Goal: Information Seeking & Learning: Learn about a topic

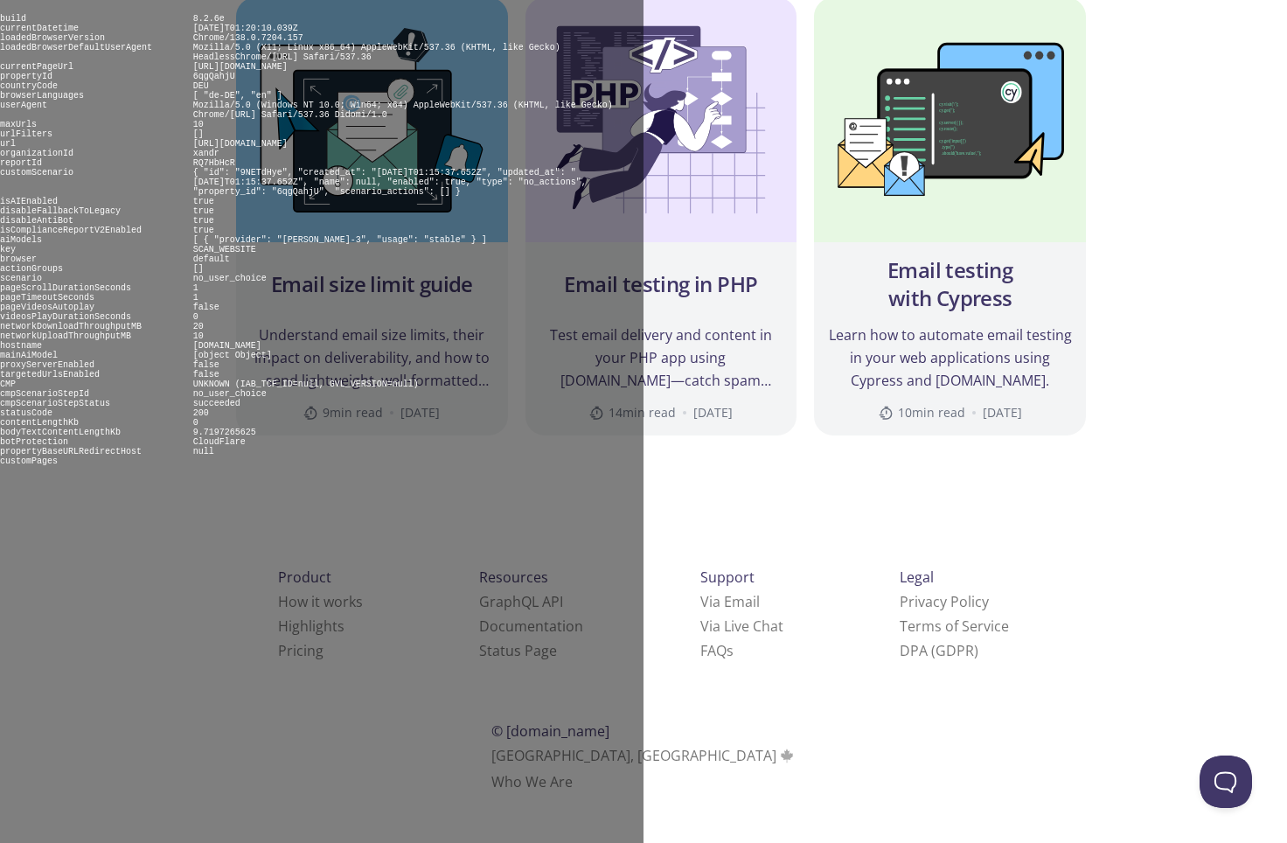
scroll to position [8096, 0]
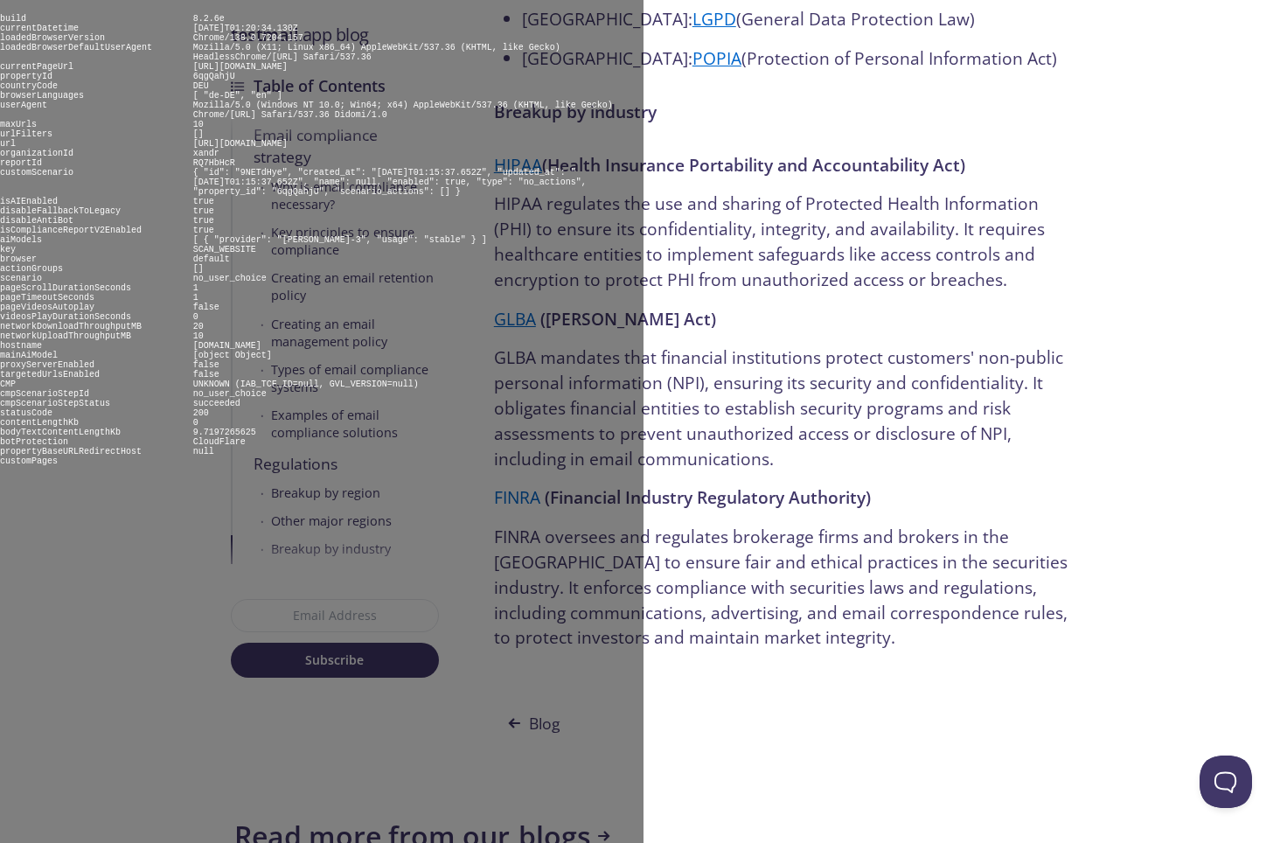
scroll to position [6668, 0]
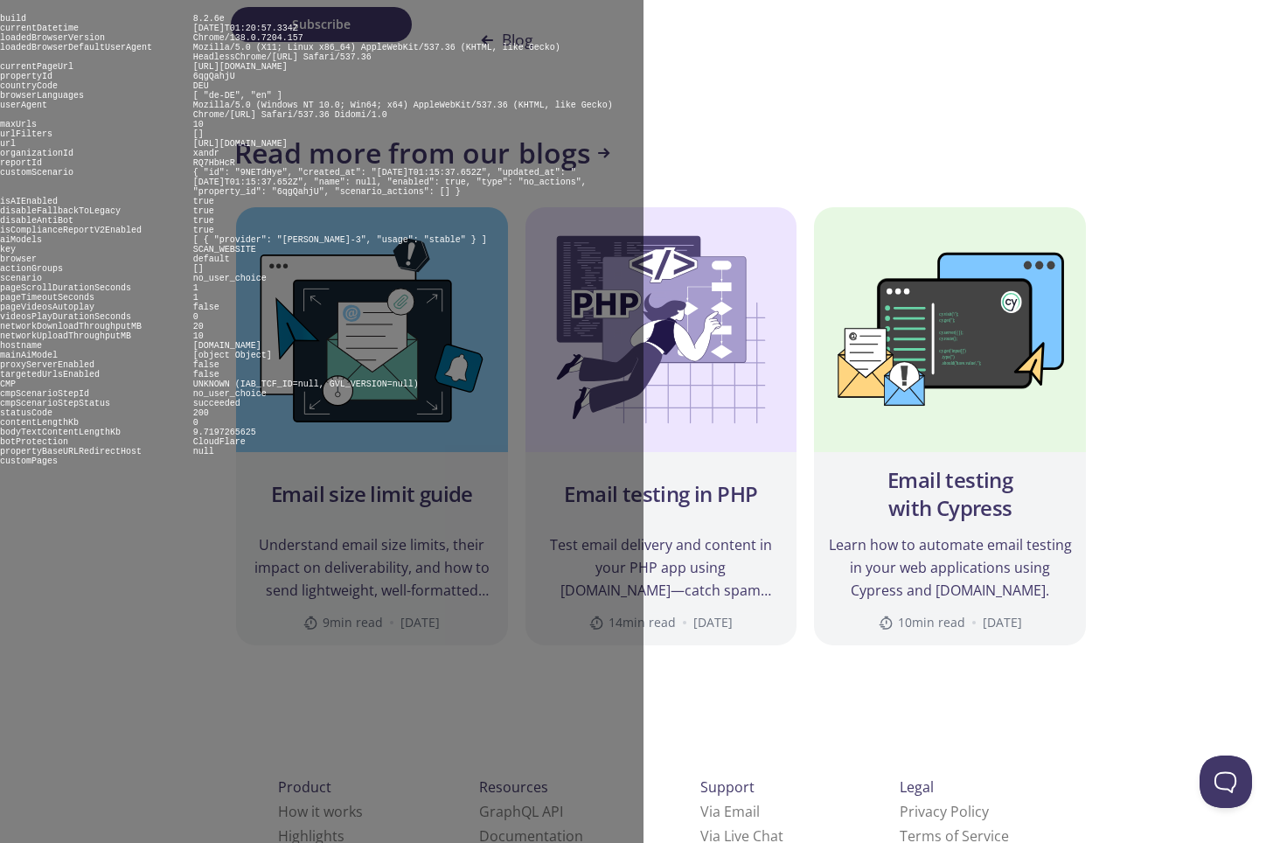
scroll to position [7498, 0]
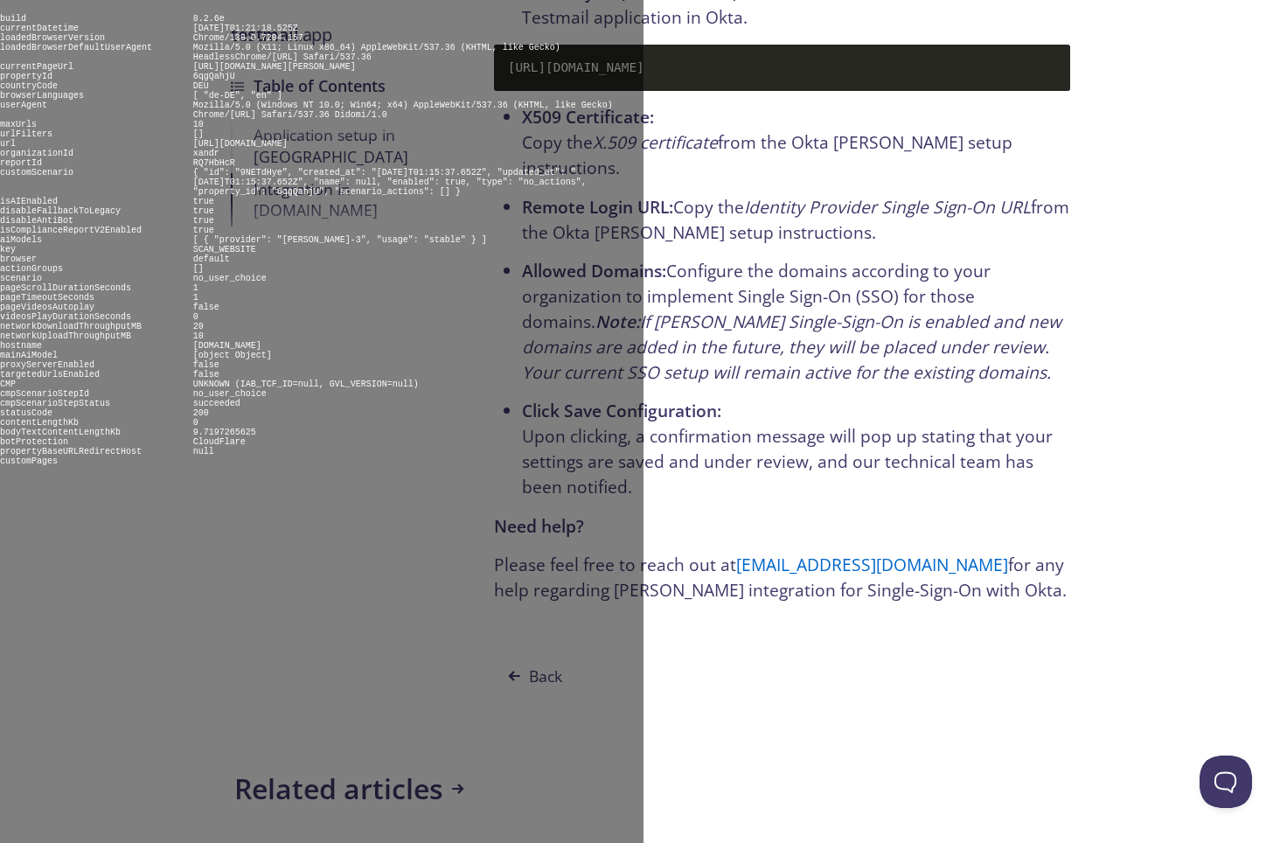
scroll to position [3542, 0]
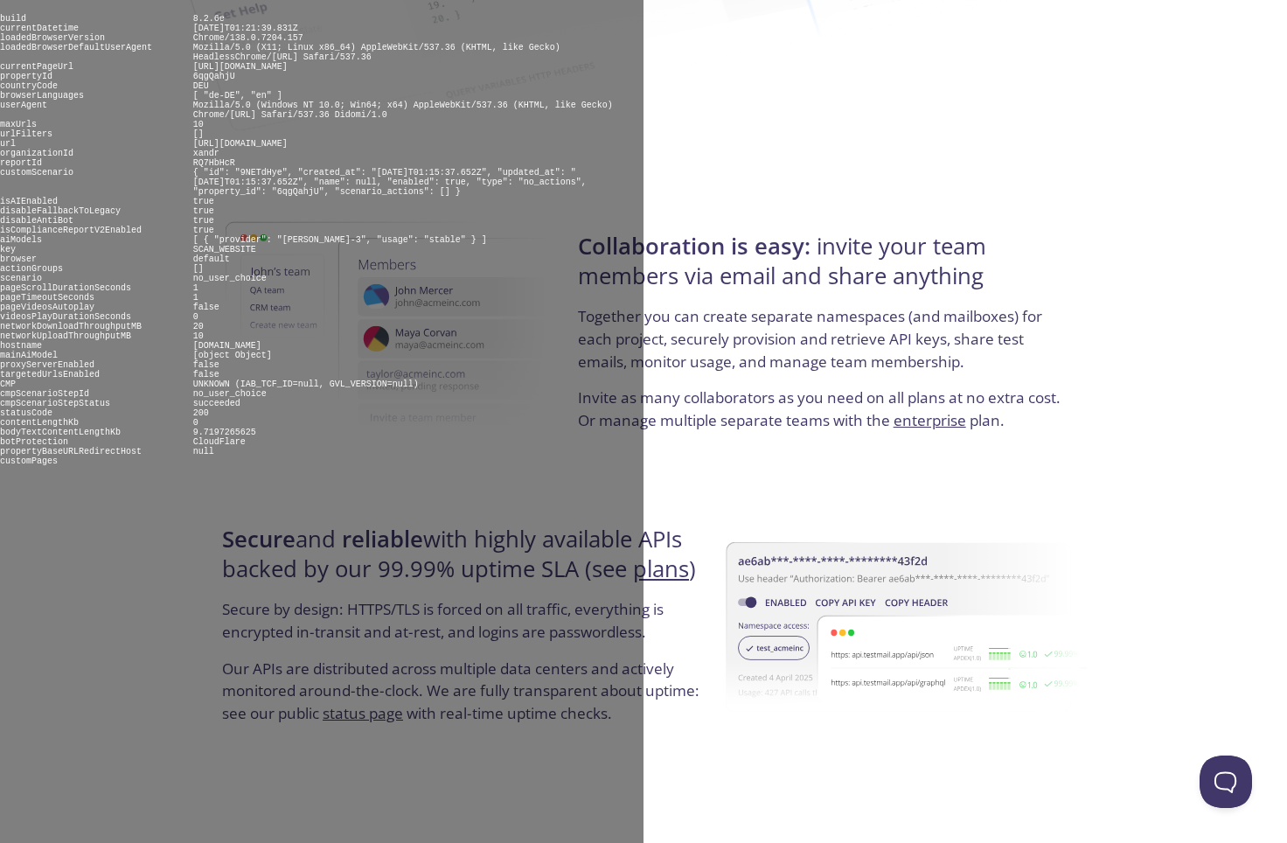
scroll to position [3155, 0]
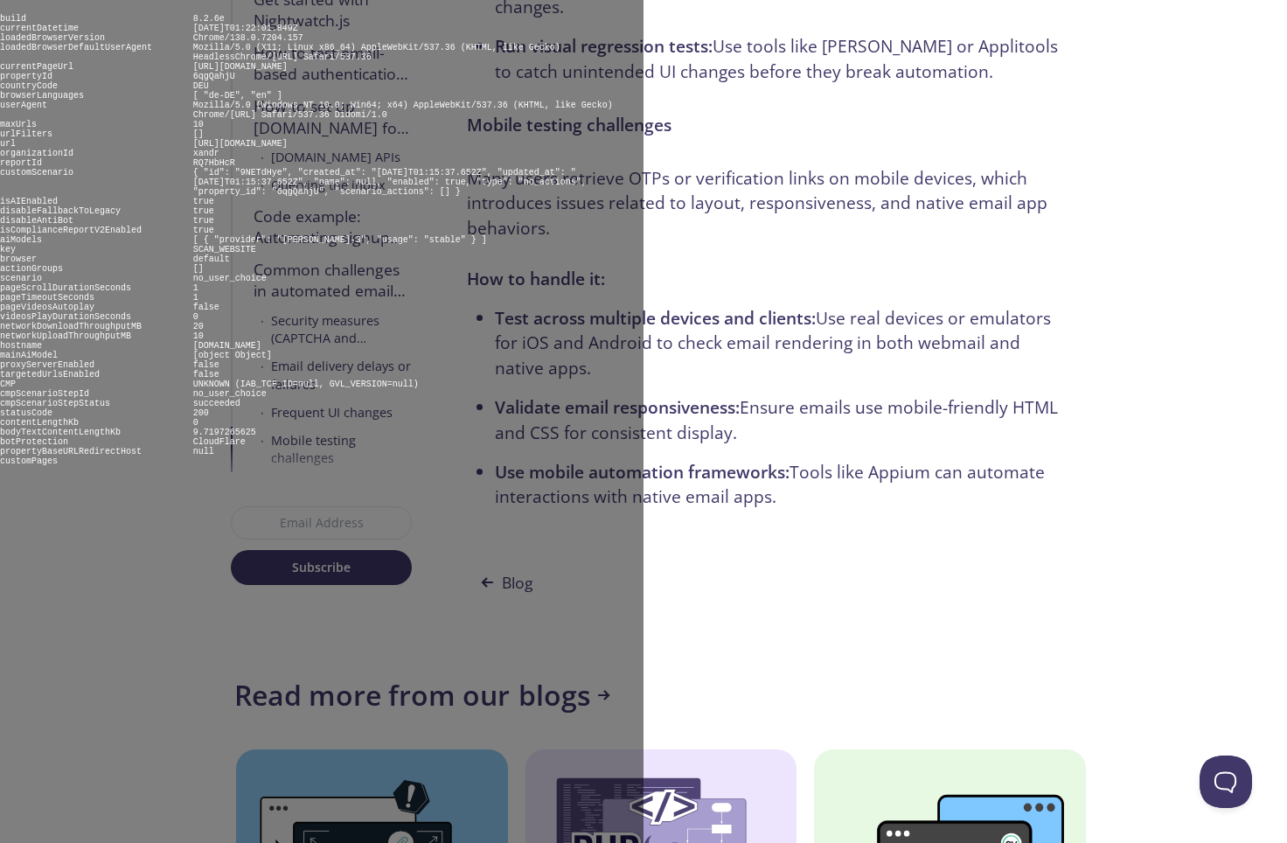
scroll to position [52, 0]
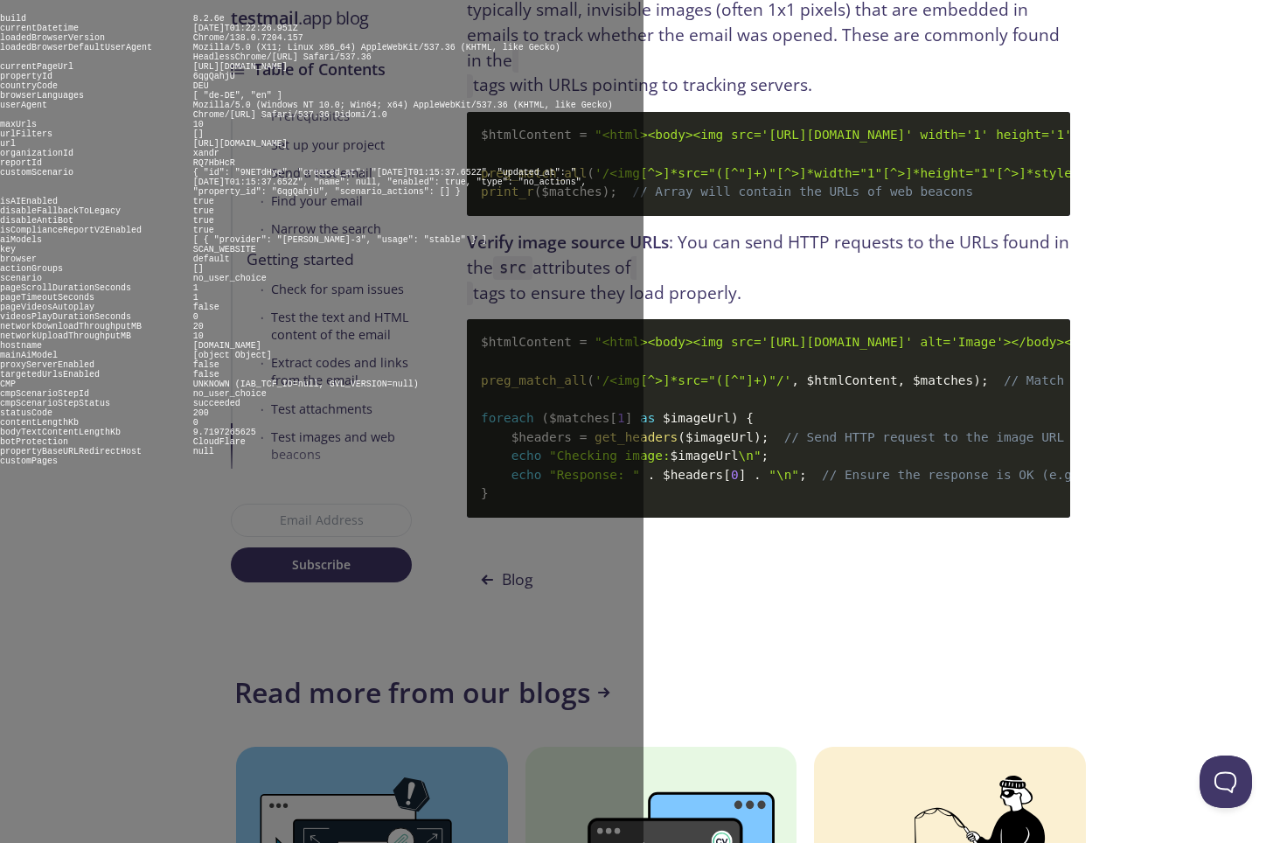
scroll to position [17944, 0]
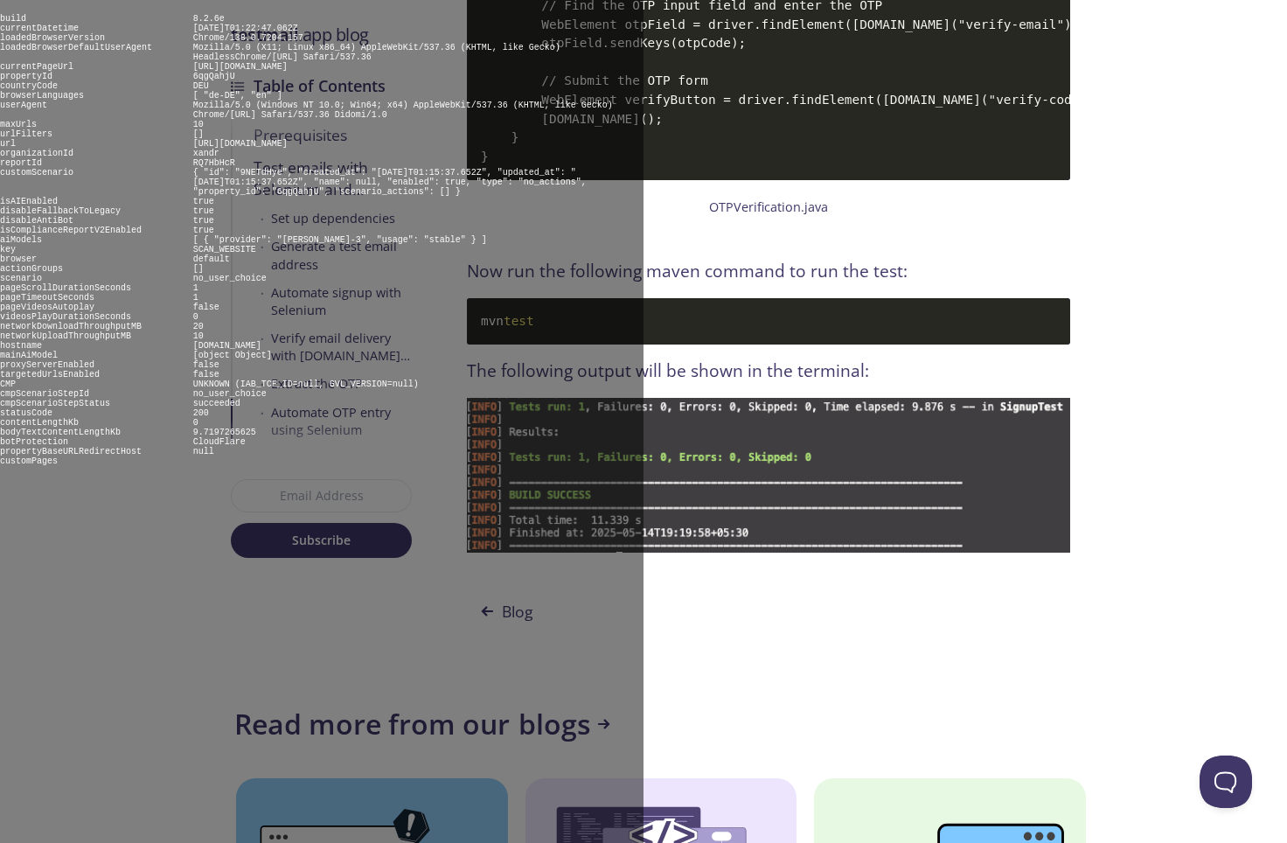
scroll to position [8205, 0]
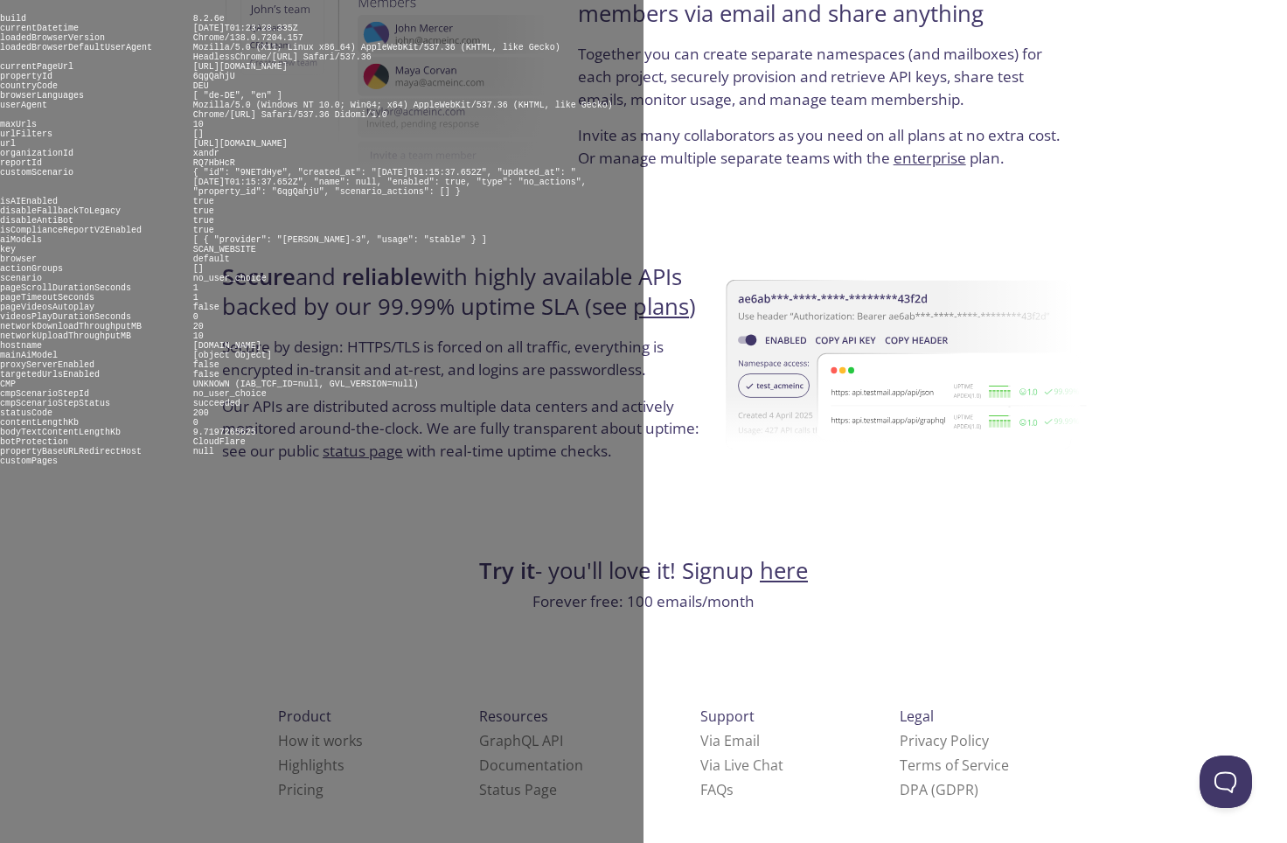
scroll to position [3155, 0]
